Goal: Transaction & Acquisition: Purchase product/service

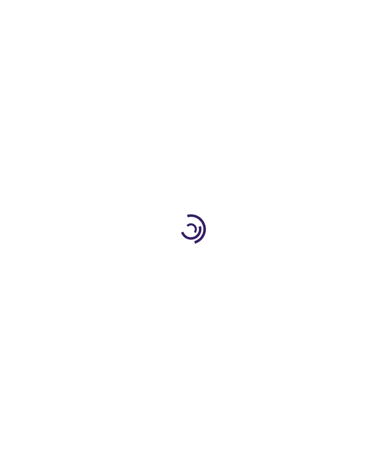
type input "1"
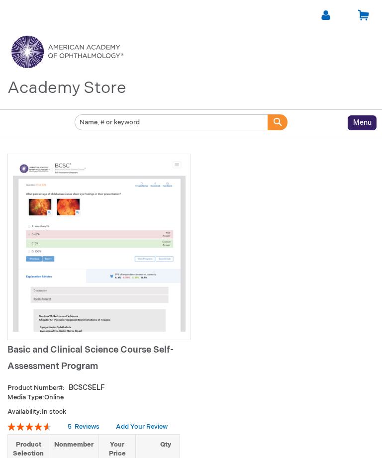
click at [326, 18] on link at bounding box center [326, 15] width 12 height 12
click at [295, 41] on link "[PERSON_NAME]" at bounding box center [283, 36] width 89 height 20
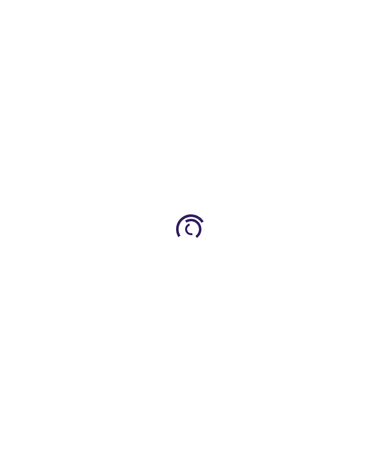
type input "1"
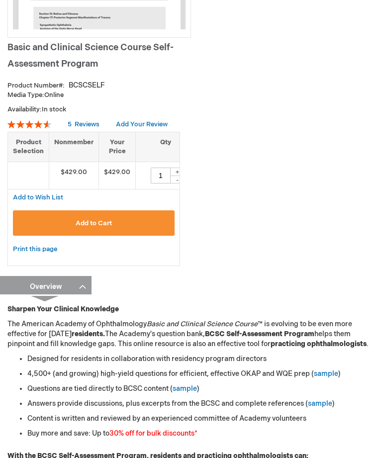
scroll to position [304, 0]
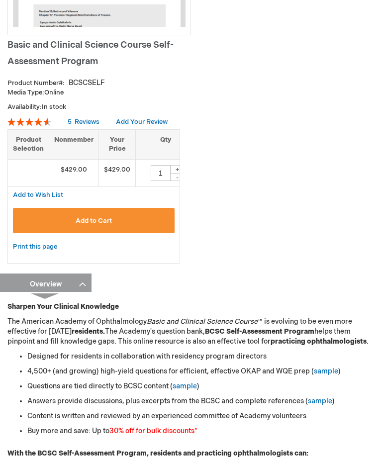
click at [49, 220] on button "Add to Cart" at bounding box center [94, 220] width 162 height 25
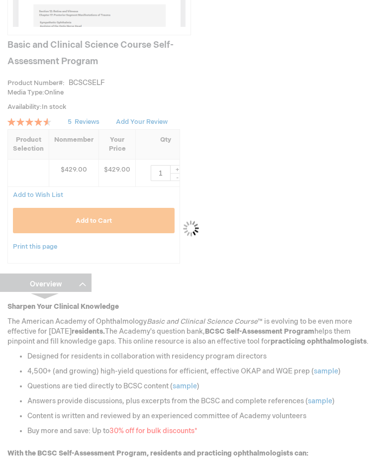
scroll to position [305, 0]
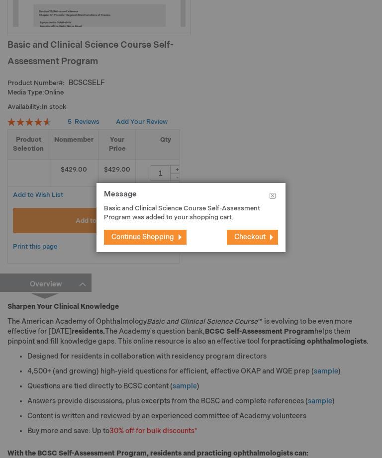
click at [256, 241] on span "Checkout" at bounding box center [249, 237] width 31 height 8
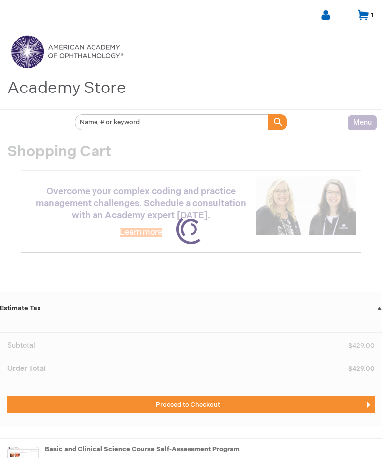
select select "US"
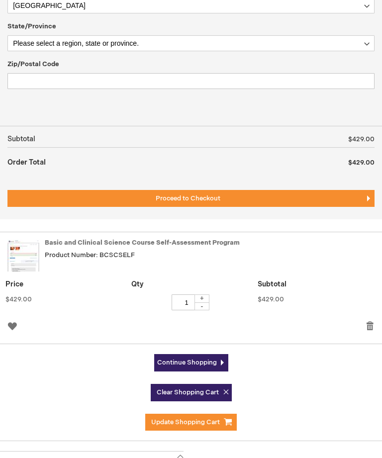
scroll to position [350, 0]
click at [72, 190] on button "Proceed to Checkout" at bounding box center [190, 198] width 367 height 17
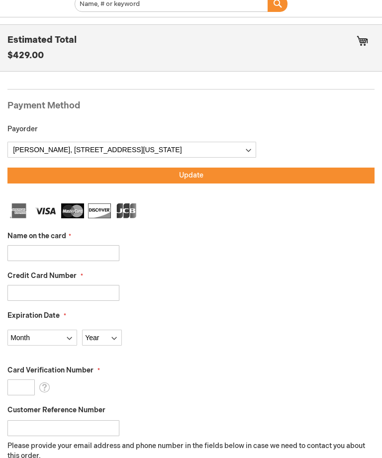
scroll to position [122, 0]
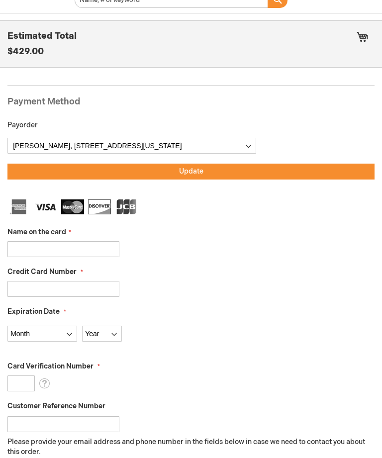
click at [79, 253] on input "Name on the card" at bounding box center [63, 249] width 112 height 16
click at [85, 245] on input "Name on the card" at bounding box center [63, 249] width 112 height 16
type input "[PERSON_NAME]"
click at [69, 290] on input "Credit Card Number" at bounding box center [63, 289] width 112 height 16
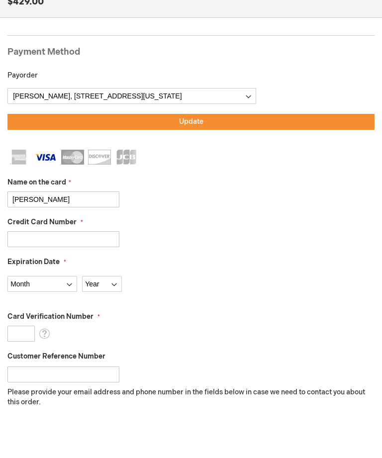
type input "4610460127024909"
click at [47, 326] on select "Month 01 - January 02 - February 03 - March 04 - April 05 - May 06 - June 07 - …" at bounding box center [42, 334] width 70 height 16
click at [62, 284] on select "Month 01 - January 02 - February 03 - March 04 - April 05 - May 06 - June 07 - …" at bounding box center [42, 284] width 70 height 16
select select "11"
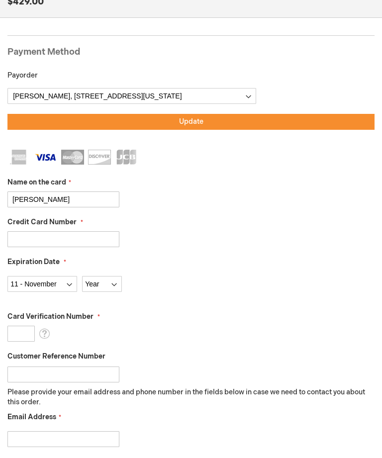
click at [112, 283] on select "Year 2025 2026 2027 2028 2029 2030 2031 2032 2033 2034 2035" at bounding box center [102, 284] width 40 height 16
select select "2029"
click at [21, 326] on input "Card Verification Number" at bounding box center [20, 334] width 27 height 16
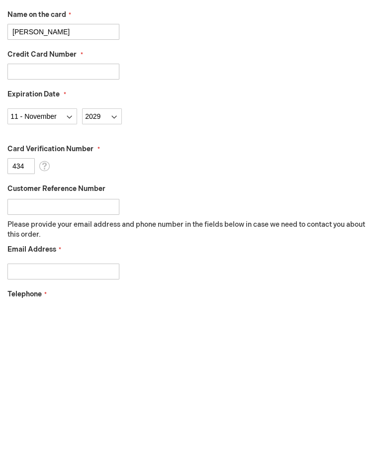
type input "434"
click at [223, 302] on div "Card Verification Number 434 What is this?" at bounding box center [190, 317] width 367 height 30
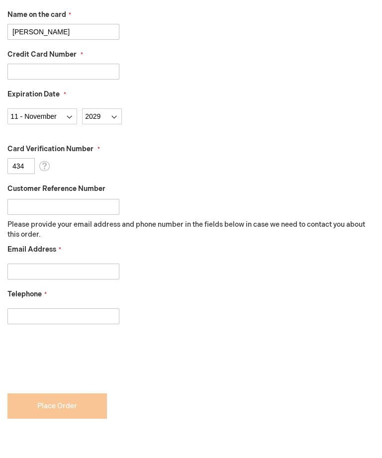
click at [29, 278] on input "Email Address" at bounding box center [63, 272] width 112 height 16
type input "pkwojcik07890@gmail.com"
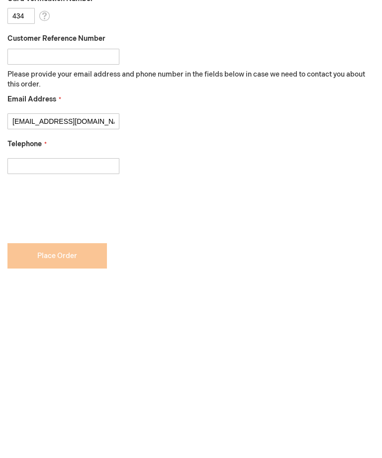
click at [23, 308] on input "Telephone" at bounding box center [63, 316] width 112 height 16
type input "2102965938"
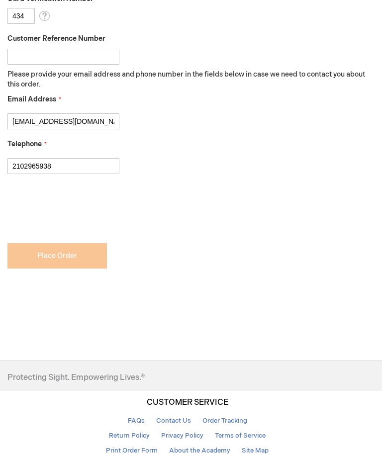
checkbox input "true"
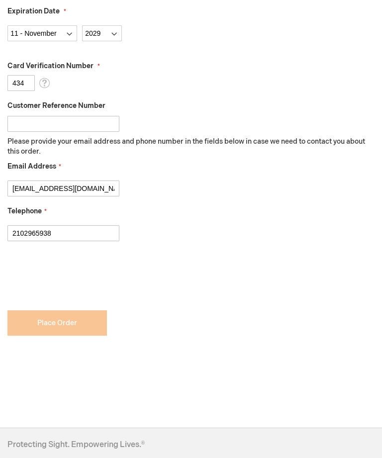
click at [49, 324] on form "Payment Information Payment Method Payorder My billing and shipping address are…" at bounding box center [190, 70] width 367 height 591
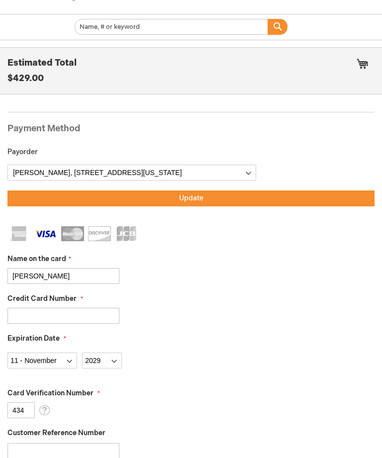
scroll to position [90, 0]
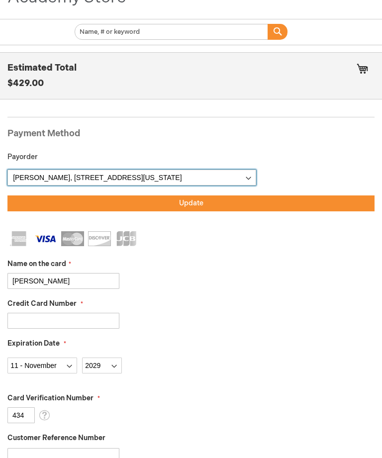
click at [36, 181] on select "Peter Wojcik, 1835 Union Avenue Apt 424, Memphis, Tennessee 38104, United State…" at bounding box center [131, 178] width 249 height 16
select select
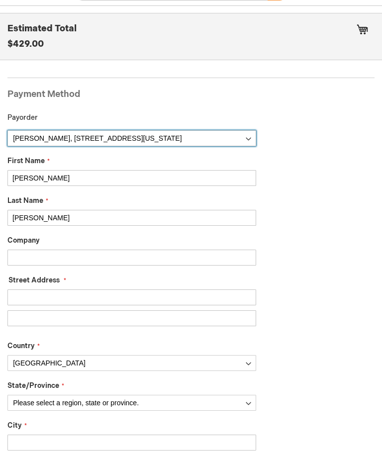
scroll to position [136, 0]
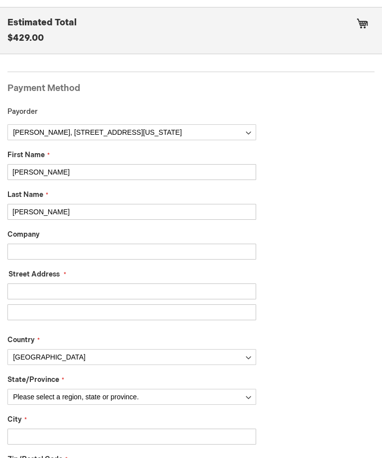
click at [133, 292] on input "Street Address: Line 1" at bounding box center [131, 291] width 249 height 16
type input "Y"
type input "6635"
checkbox input "false"
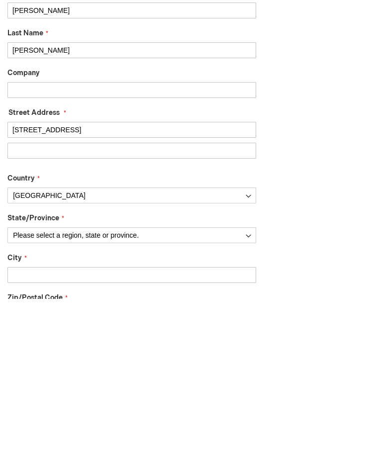
type input "6635 South Jamestown Avenue"
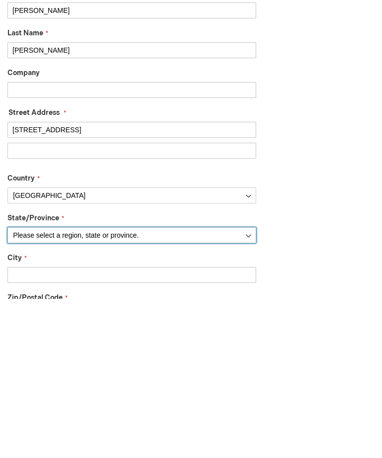
click at [32, 386] on select "Please select a region, state or province. Alabama Alaska American Samoa Arizon…" at bounding box center [131, 394] width 249 height 16
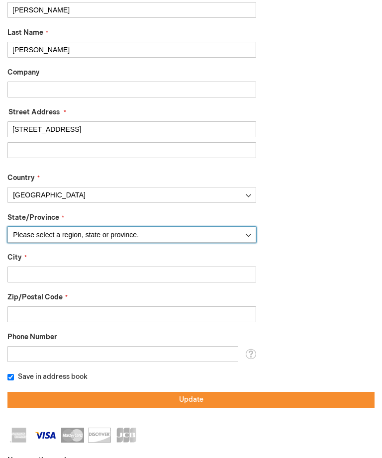
select select "48"
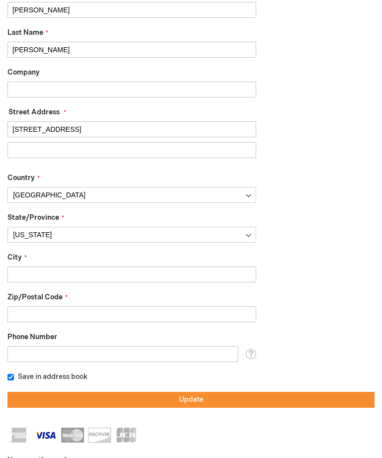
click at [19, 270] on input "City" at bounding box center [131, 275] width 249 height 16
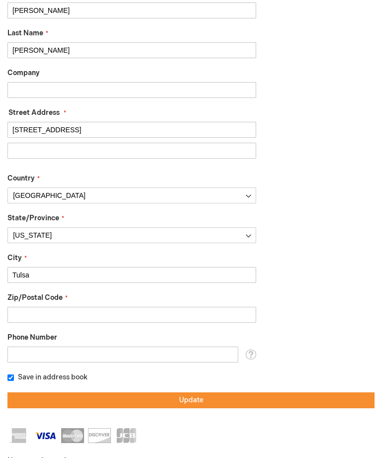
type input "Tulsa"
click at [229, 313] on input "Zip/Postal Code" at bounding box center [131, 315] width 249 height 16
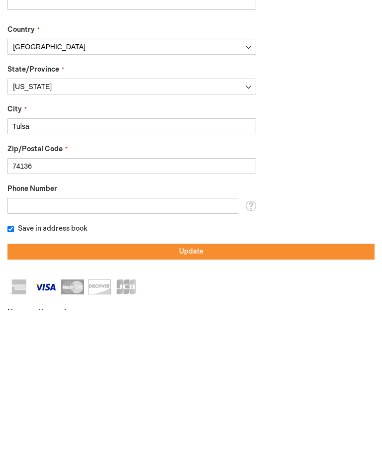
type input "74136"
click at [131, 347] on input "Phone Number" at bounding box center [122, 355] width 231 height 16
type input "2102965938"
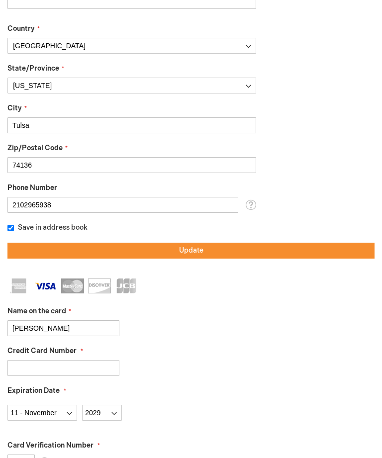
scroll to position [447, 0]
